Goal: Transaction & Acquisition: Book appointment/travel/reservation

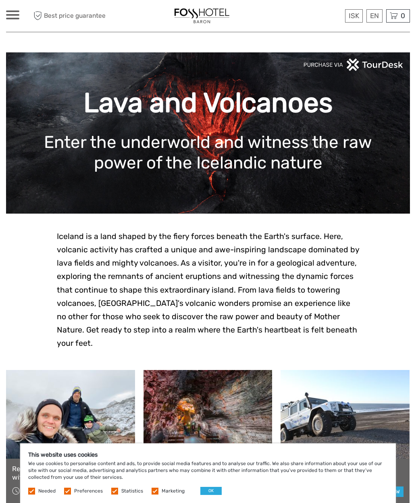
click at [210, 492] on button "OK" at bounding box center [210, 491] width 21 height 8
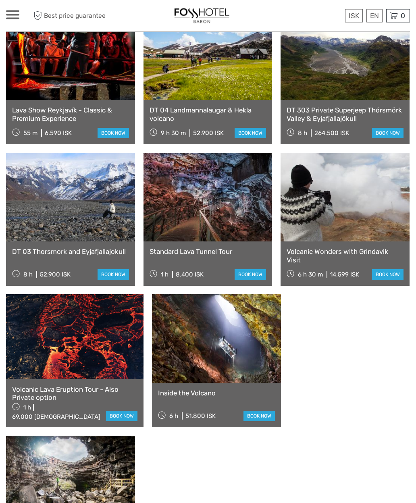
scroll to position [500, 0]
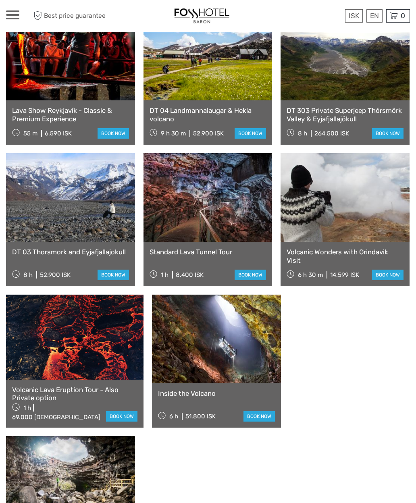
click at [247, 350] on link at bounding box center [216, 339] width 129 height 89
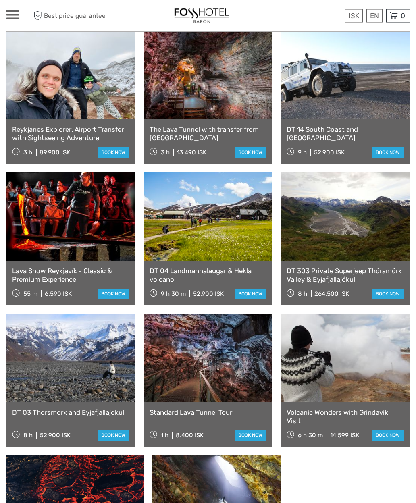
scroll to position [318, 0]
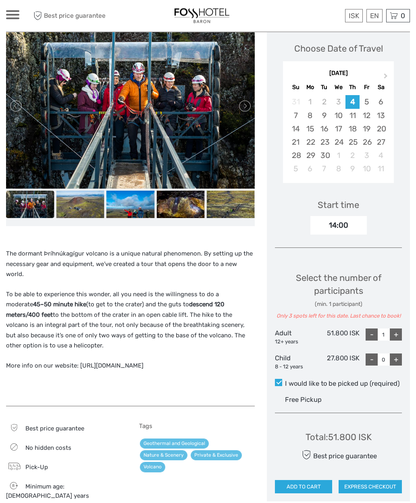
scroll to position [111, 0]
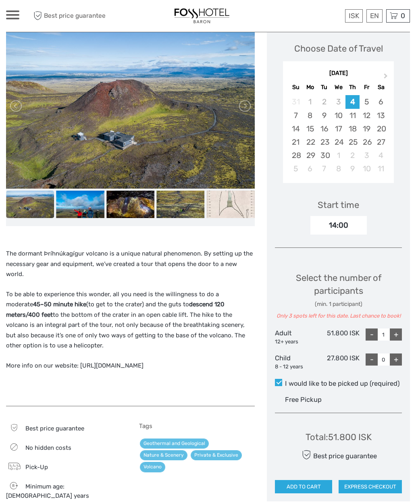
click at [367, 99] on div "5" at bounding box center [367, 101] width 14 height 13
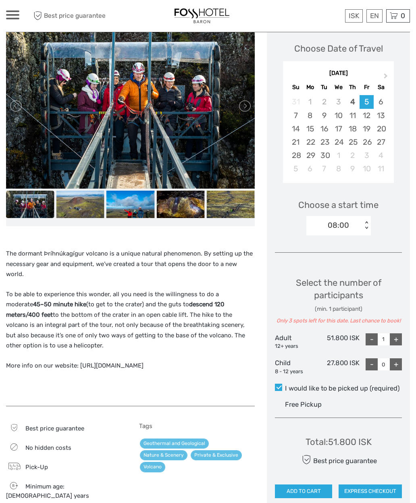
click at [75, 203] on img at bounding box center [80, 204] width 48 height 27
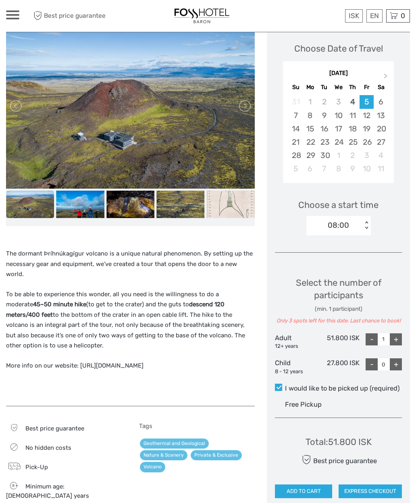
click at [127, 203] on img at bounding box center [130, 204] width 48 height 27
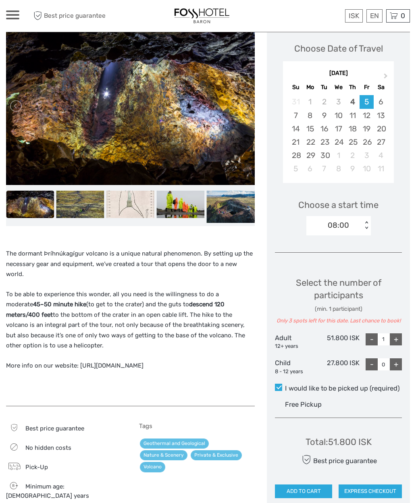
click at [133, 207] on img at bounding box center [130, 204] width 48 height 27
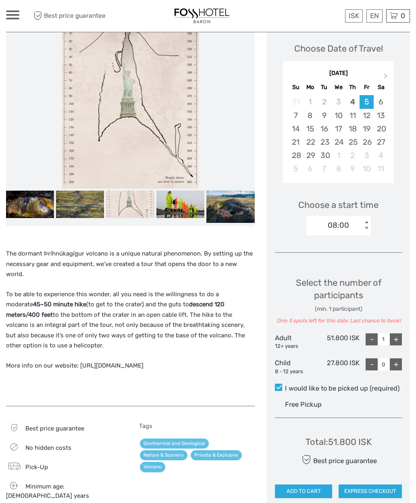
click at [74, 213] on img at bounding box center [80, 204] width 48 height 27
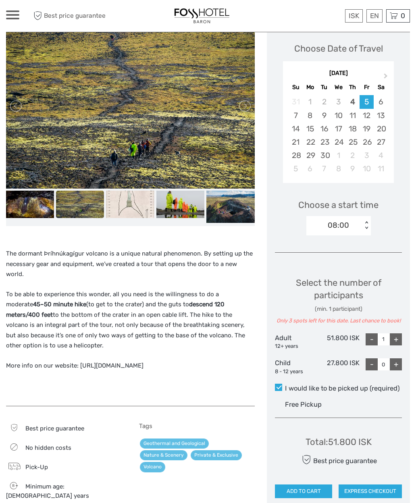
click at [28, 204] on img at bounding box center [30, 204] width 48 height 27
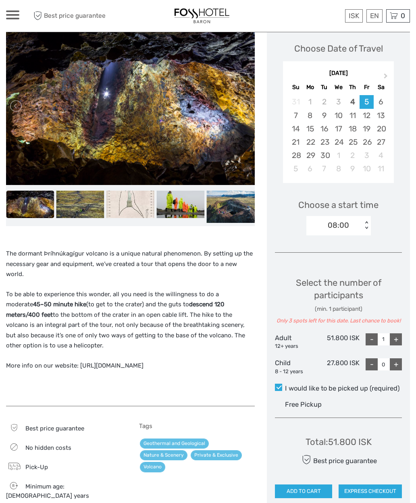
click at [74, 209] on img at bounding box center [80, 204] width 48 height 27
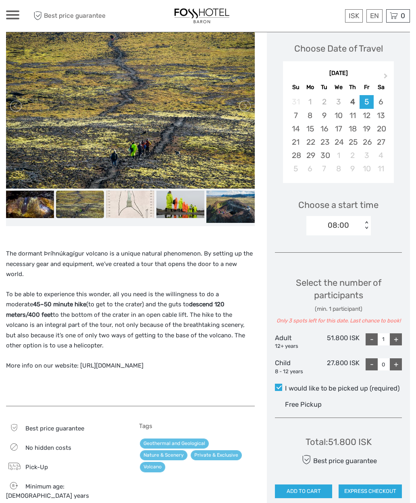
click at [128, 207] on img at bounding box center [130, 204] width 48 height 27
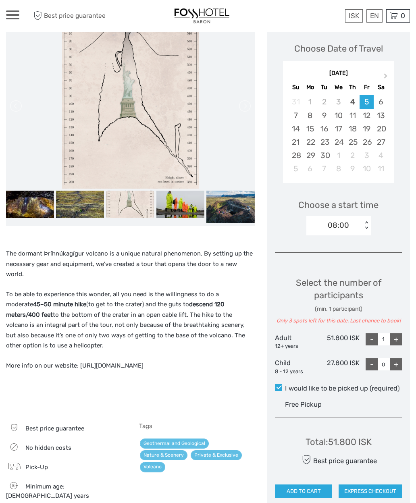
click at [182, 212] on img at bounding box center [180, 204] width 48 height 27
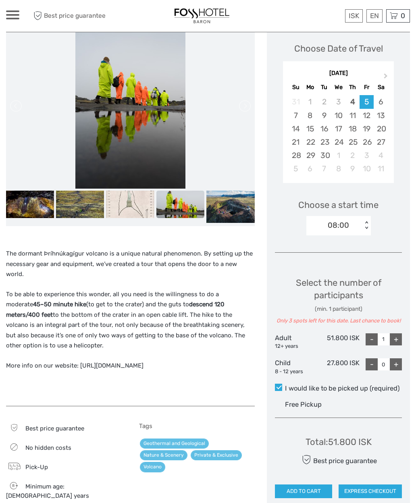
click at [229, 211] on img at bounding box center [230, 207] width 48 height 32
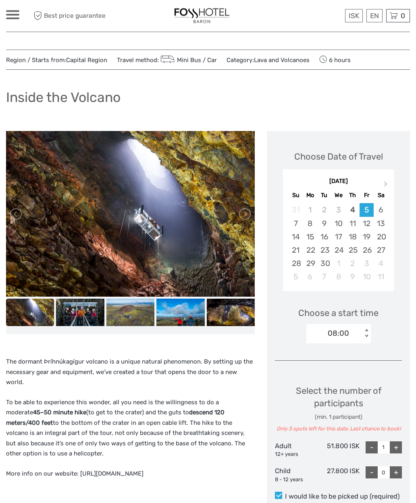
scroll to position [0, 0]
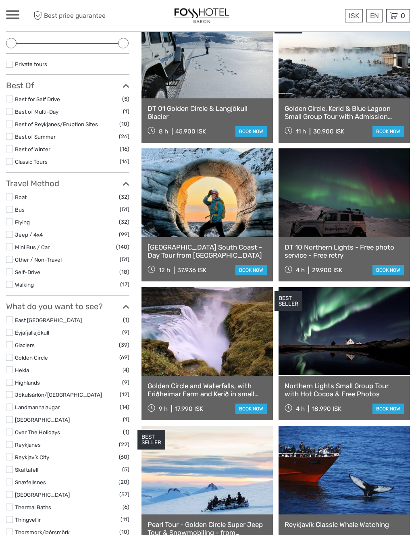
scroll to position [116, 0]
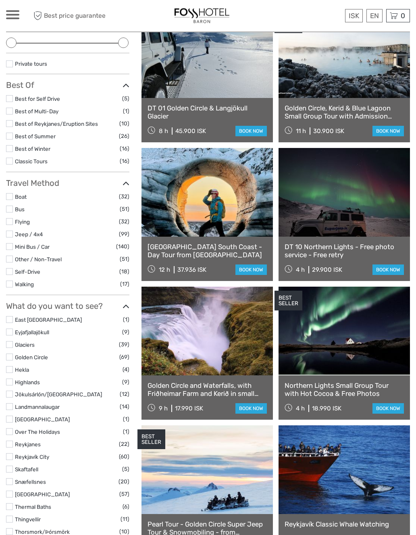
click at [272, 475] on link at bounding box center [207, 470] width 131 height 89
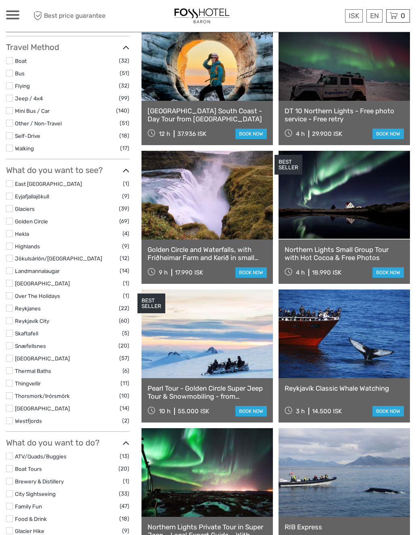
scroll to position [256, 0]
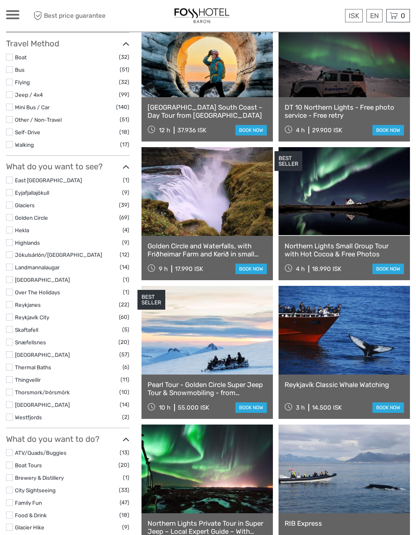
click at [246, 362] on link at bounding box center [207, 330] width 131 height 89
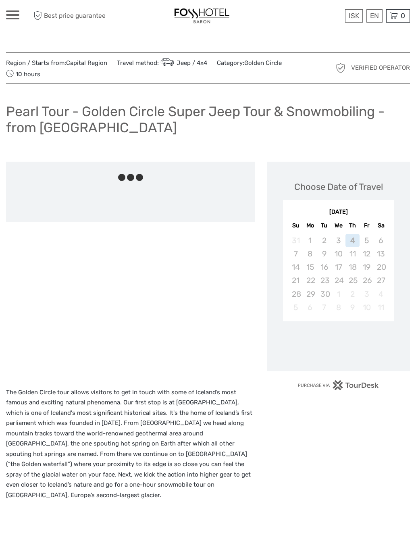
scroll to position [15, 0]
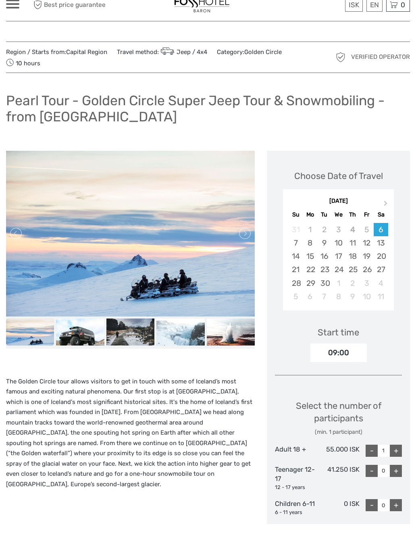
click at [87, 337] on img at bounding box center [80, 342] width 48 height 27
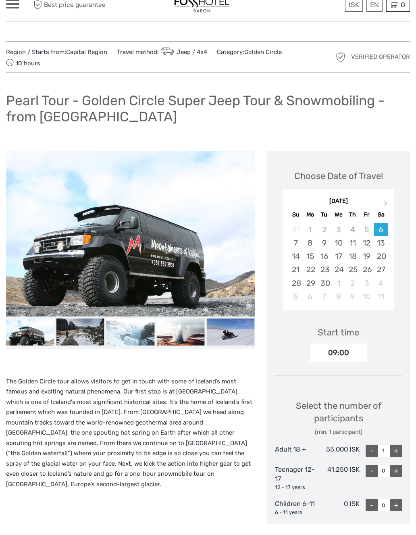
click at [129, 339] on img at bounding box center [130, 342] width 48 height 27
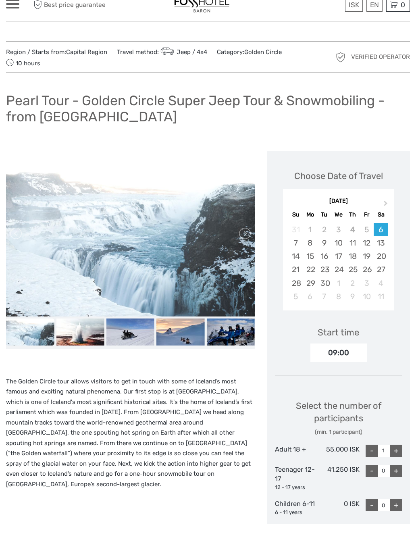
click at [91, 338] on img at bounding box center [80, 342] width 48 height 27
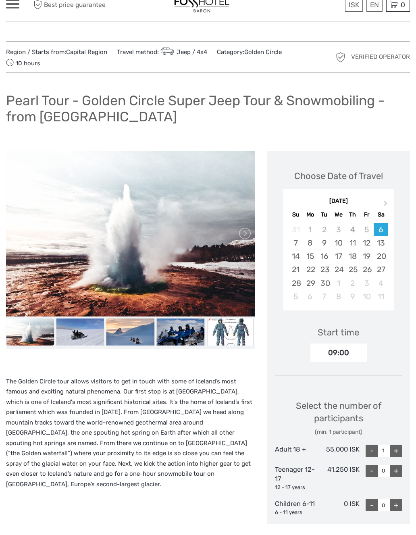
click at [82, 333] on img at bounding box center [80, 342] width 48 height 27
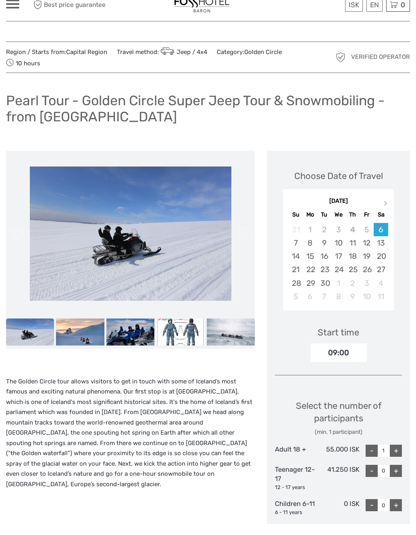
click at [93, 334] on img at bounding box center [80, 342] width 48 height 27
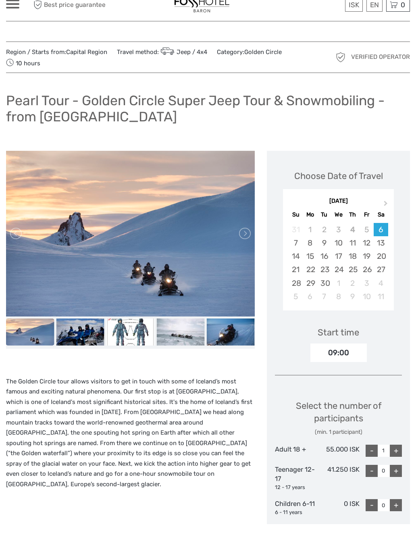
click at [90, 335] on img at bounding box center [80, 342] width 48 height 27
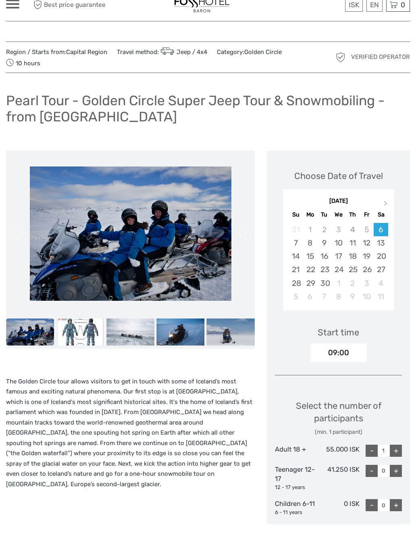
click at [90, 339] on img at bounding box center [80, 342] width 48 height 27
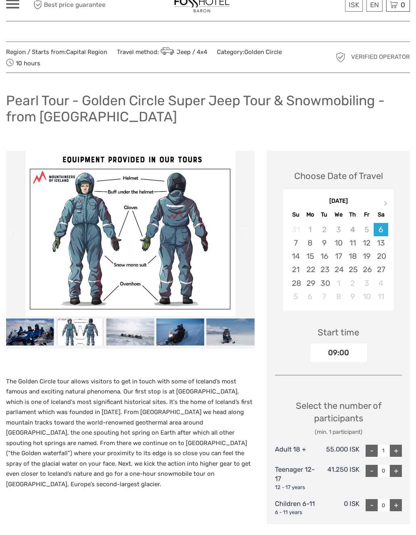
click at [114, 334] on img at bounding box center [130, 342] width 48 height 27
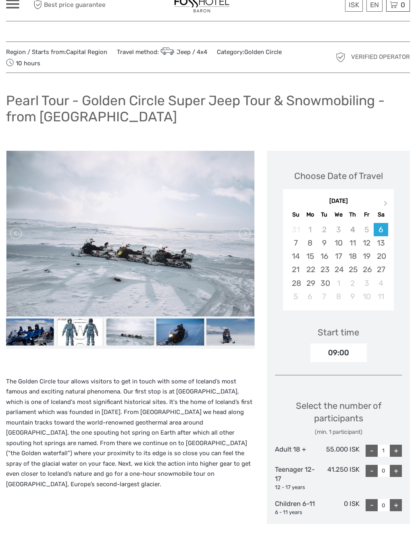
click at [176, 337] on img at bounding box center [180, 342] width 48 height 27
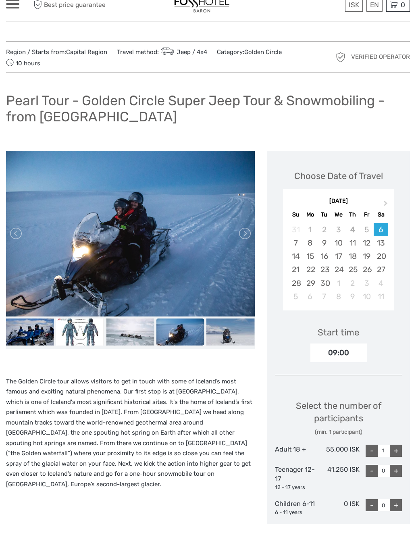
click at [237, 342] on img at bounding box center [230, 342] width 48 height 27
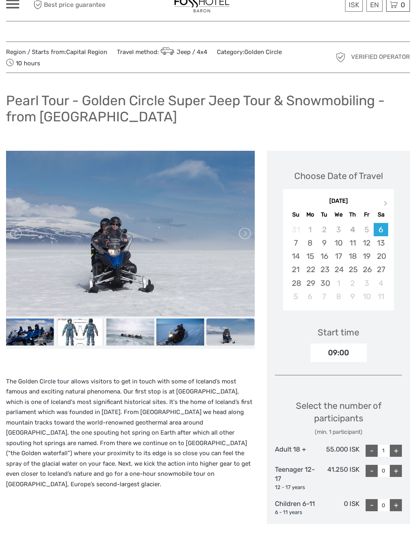
click at [238, 335] on img at bounding box center [230, 342] width 48 height 27
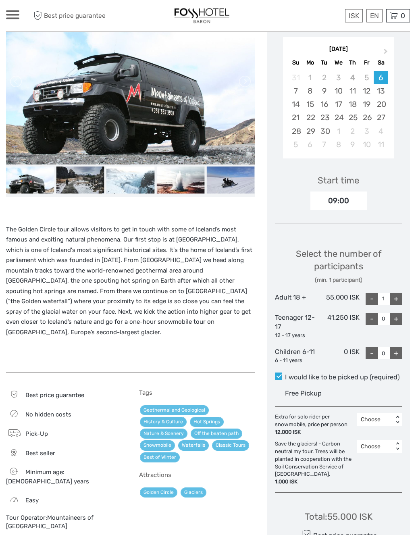
scroll to position [173, 0]
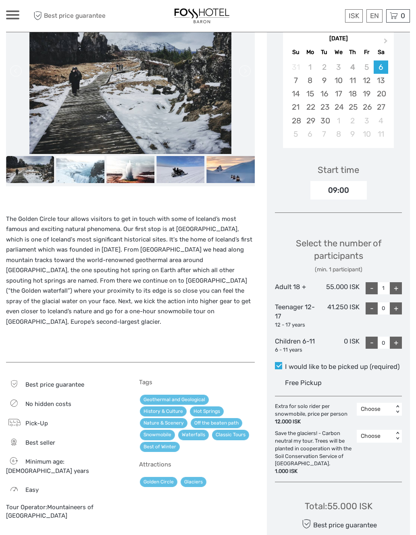
click at [340, 92] on div "17" at bounding box center [338, 93] width 14 height 13
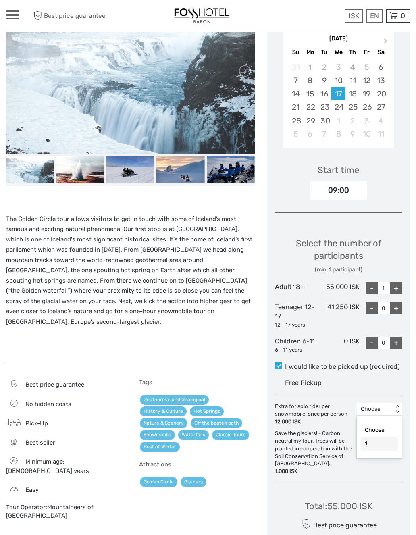
click at [382, 439] on div "1" at bounding box center [379, 444] width 37 height 14
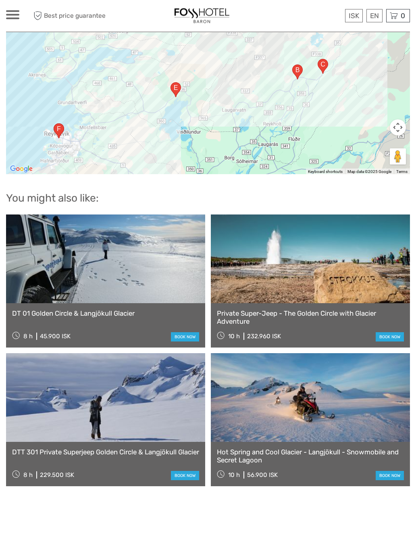
scroll to position [1008, 0]
